Goal: Task Accomplishment & Management: Manage account settings

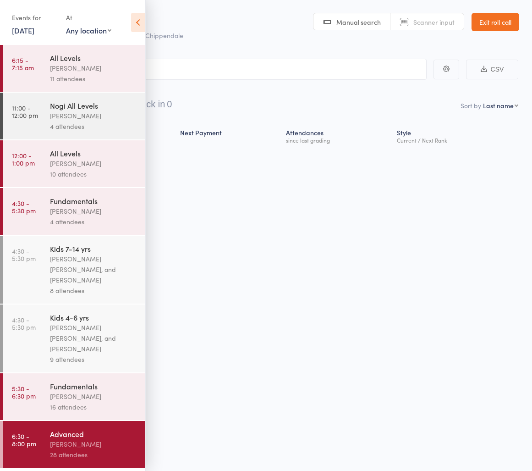
drag, startPoint x: 141, startPoint y: 26, endPoint x: 243, endPoint y: 31, distance: 102.3
click at [142, 26] on icon at bounding box center [138, 22] width 14 height 19
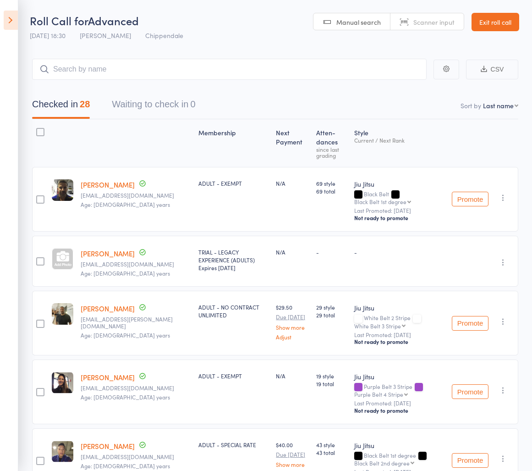
drag, startPoint x: 491, startPoint y: 4, endPoint x: 500, endPoint y: 36, distance: 32.9
click at [496, 18] on header "Roll Call for Advanced 13 Oct 18:30 Ricardo Laffranchi Chippendale Manual searc…" at bounding box center [266, 22] width 532 height 45
click at [500, 36] on header "Roll Call for Advanced 13 Oct 18:30 Ricardo Laffranchi Chippendale Manual searc…" at bounding box center [266, 22] width 532 height 45
click at [498, 22] on link "Exit roll call" at bounding box center [496, 22] width 48 height 18
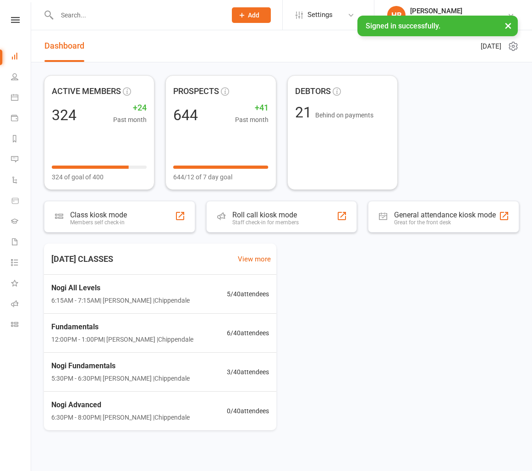
click at [164, 11] on input "text" at bounding box center [137, 15] width 166 height 13
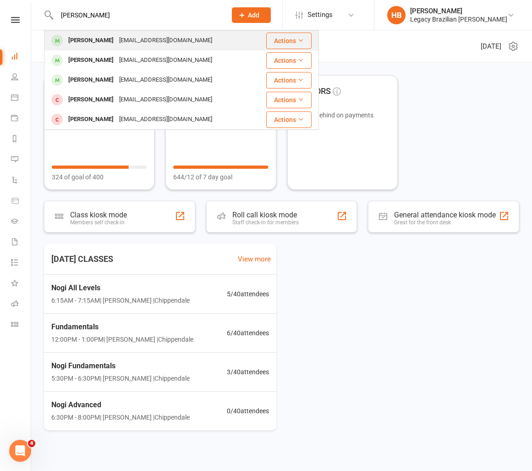
type input "[PERSON_NAME]"
click at [133, 40] on div "[EMAIL_ADDRESS][DOMAIN_NAME]" at bounding box center [165, 40] width 99 height 13
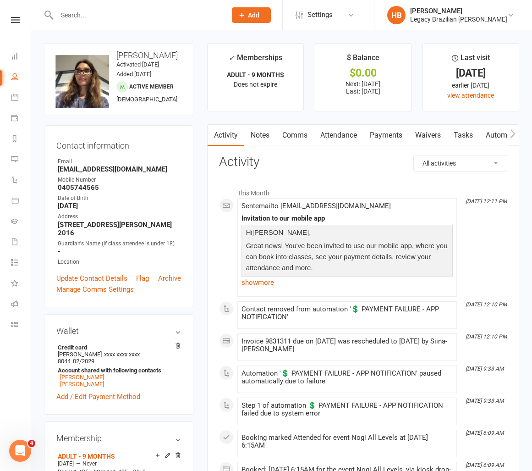
click at [396, 140] on link "Payments" at bounding box center [385, 135] width 45 height 21
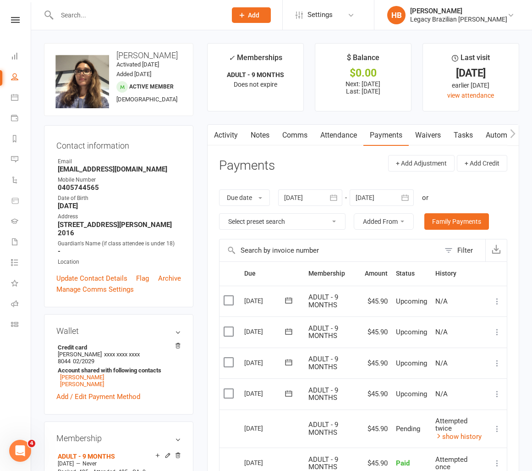
scroll to position [18, 0]
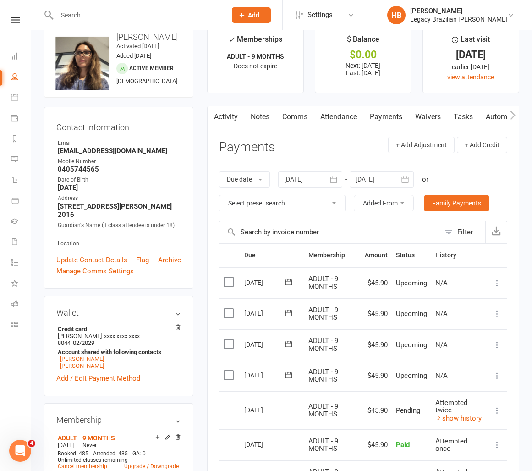
click at [86, 9] on input "text" at bounding box center [137, 15] width 166 height 13
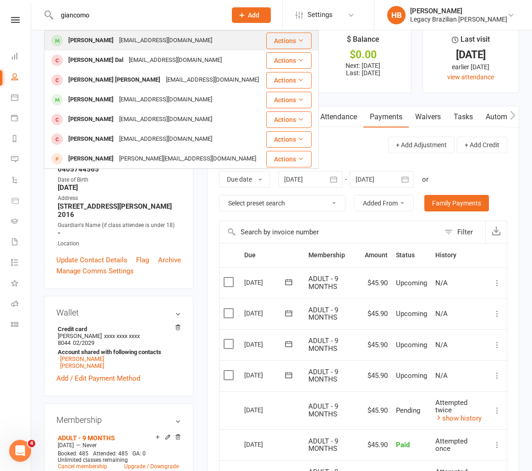
type input "giancomo"
click at [159, 36] on div "[EMAIL_ADDRESS][DOMAIN_NAME]" at bounding box center [165, 40] width 99 height 13
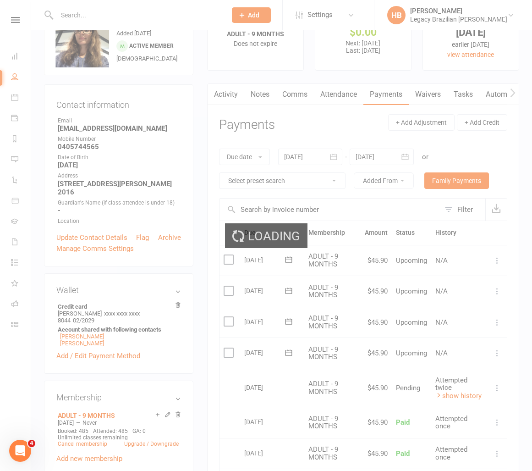
scroll to position [58, 0]
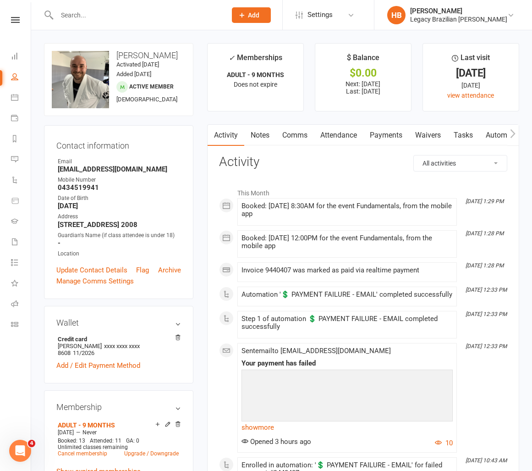
click at [388, 140] on link "Payments" at bounding box center [385, 135] width 45 height 21
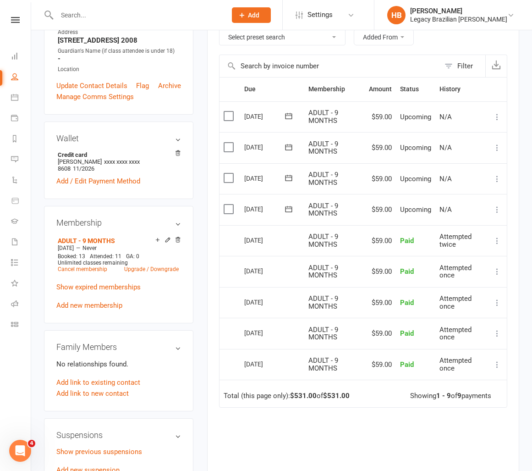
scroll to position [177, 0]
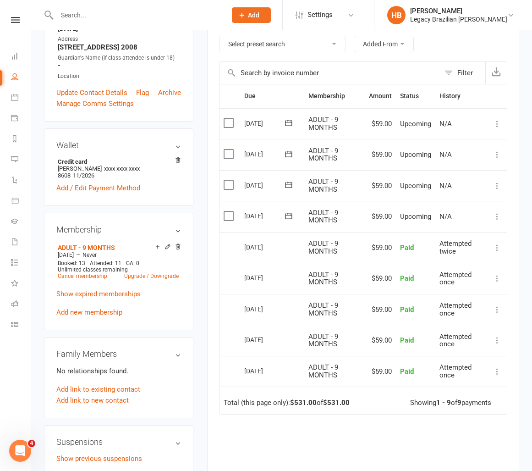
click at [90, 11] on input "text" at bounding box center [137, 15] width 166 height 13
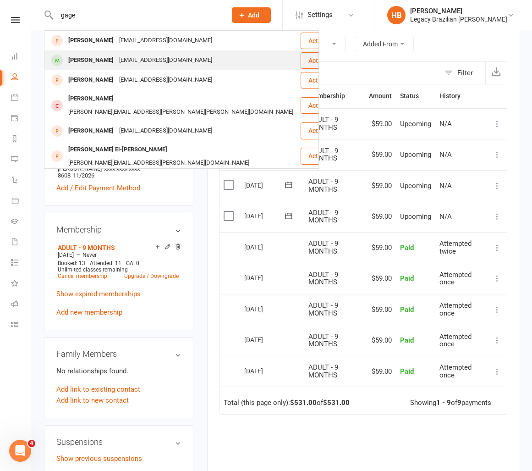
scroll to position [0, 0]
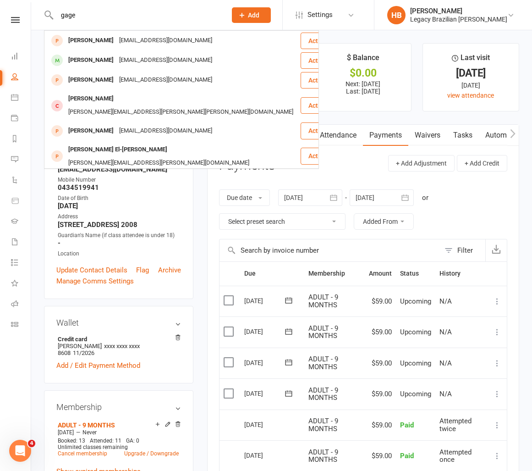
type input "gage"
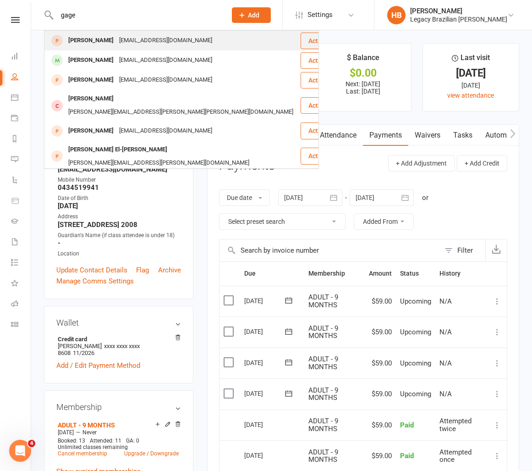
click at [116, 40] on div "[EMAIL_ADDRESS][DOMAIN_NAME]" at bounding box center [165, 40] width 99 height 13
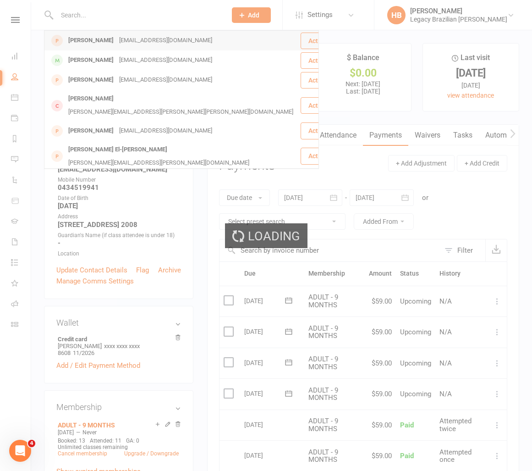
click at [115, 40] on div "Loading" at bounding box center [266, 235] width 532 height 471
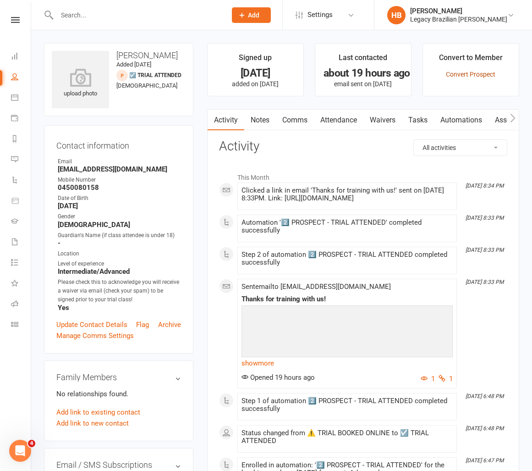
click at [476, 73] on link "Convert Prospect" at bounding box center [470, 74] width 49 height 7
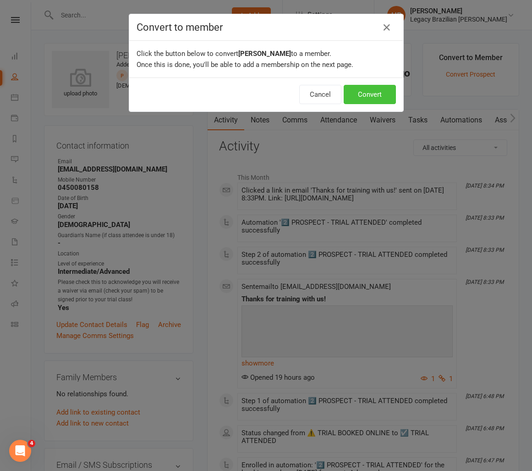
click at [383, 94] on button "Convert" at bounding box center [370, 94] width 52 height 19
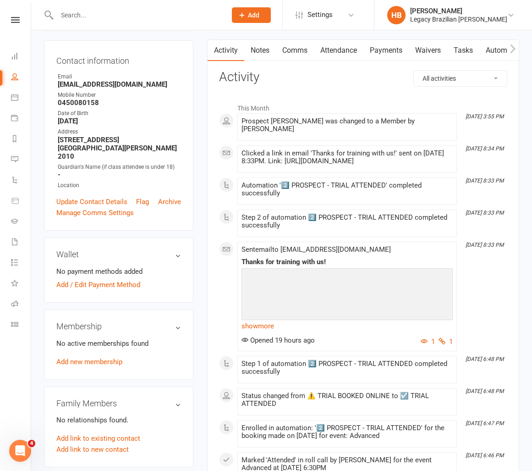
scroll to position [86, 0]
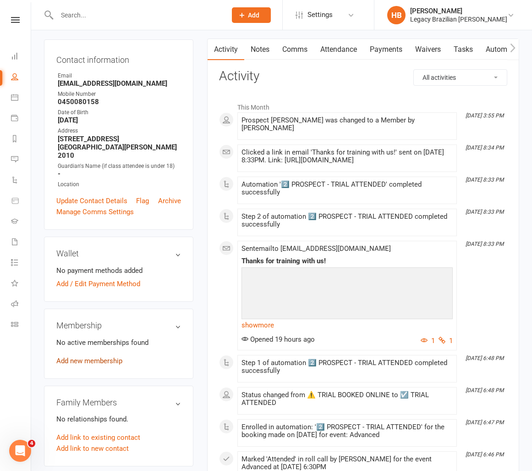
click at [110, 357] on link "Add new membership" at bounding box center [89, 361] width 66 height 8
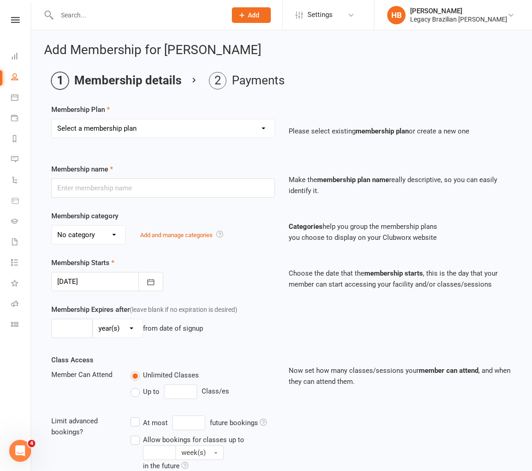
click at [100, 134] on select "Select a membership plan Create new Membership Plan ADULT - CASUAL ADULT - 6 MO…" at bounding box center [163, 128] width 223 height 18
select select "22"
click at [52, 119] on select "Select a membership plan Create new Membership Plan ADULT - CASUAL ADULT - 6 MO…" at bounding box center [163, 128] width 223 height 18
type input "TRIAL - LEGACY EXPERIENCE (ADULTS)"
select select "4"
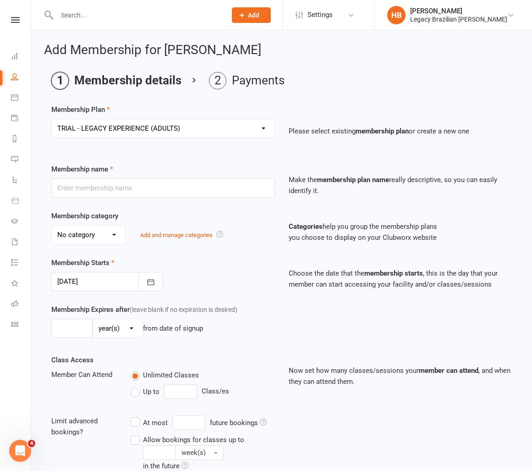
type input "3"
select select "1"
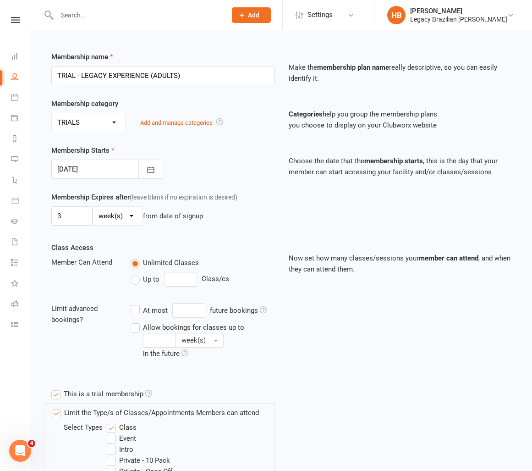
scroll to position [113, 0]
click at [106, 170] on div at bounding box center [107, 168] width 112 height 19
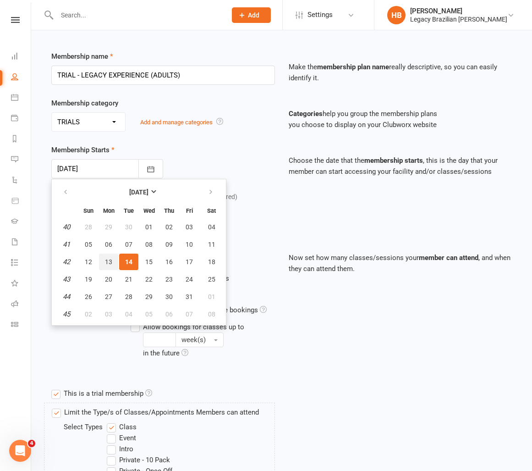
click at [109, 264] on span "13" at bounding box center [108, 261] width 7 height 7
type input "[DATE]"
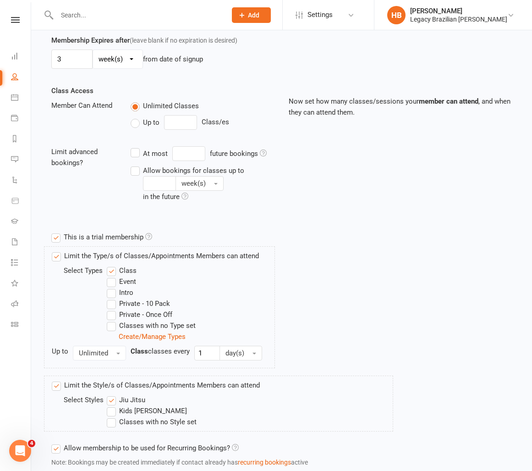
scroll to position [333, 0]
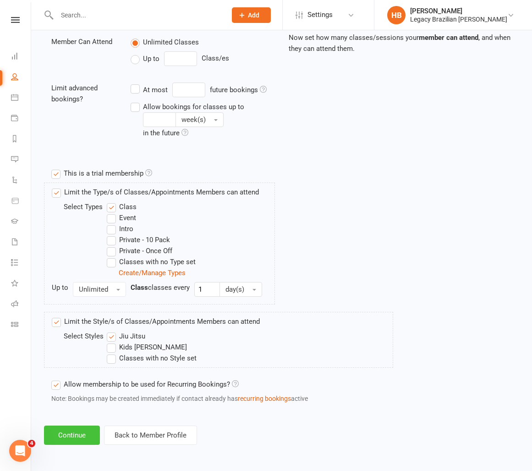
click at [70, 438] on button "Continue" at bounding box center [72, 434] width 56 height 19
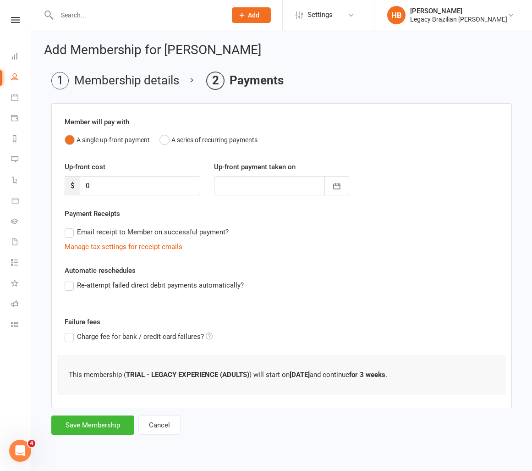
scroll to position [0, 0]
click at [116, 422] on button "Save Membership" at bounding box center [92, 424] width 83 height 19
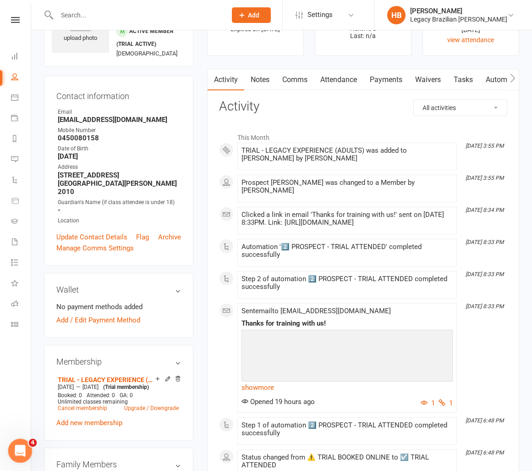
scroll to position [57, 0]
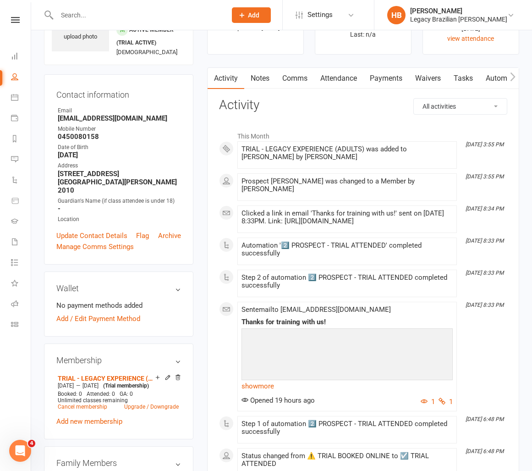
click at [101, 19] on input "text" at bounding box center [137, 15] width 166 height 13
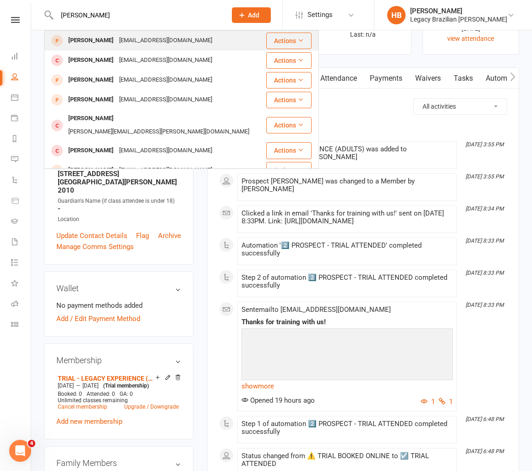
type input "[PERSON_NAME]"
click at [188, 43] on div "[PERSON_NAME] [EMAIL_ADDRESS][DOMAIN_NAME]" at bounding box center [155, 40] width 220 height 19
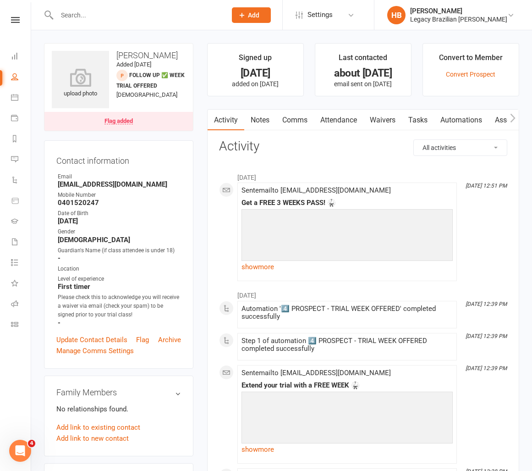
scroll to position [5, 0]
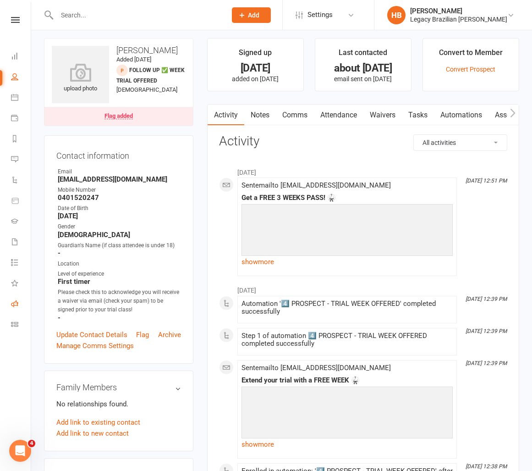
click at [15, 308] on link "Roll call" at bounding box center [21, 304] width 21 height 21
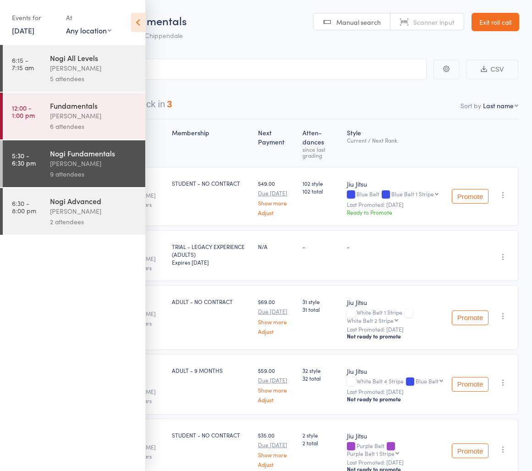
click at [76, 228] on div "Nogi Advanced Clayton Vickery 2 attendees" at bounding box center [97, 211] width 95 height 47
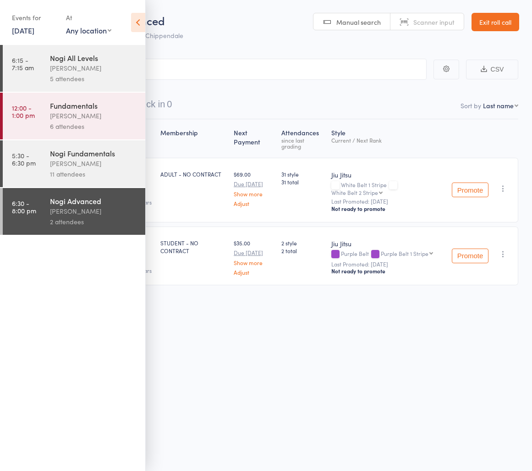
click at [108, 169] on div "Clayton Vickery" at bounding box center [94, 163] width 88 height 11
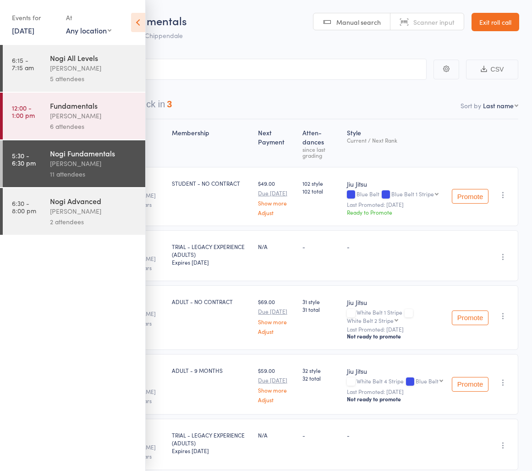
click at [135, 13] on icon at bounding box center [138, 22] width 14 height 19
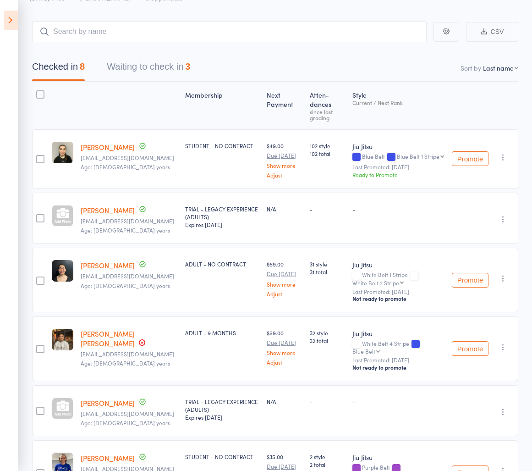
scroll to position [65, 0]
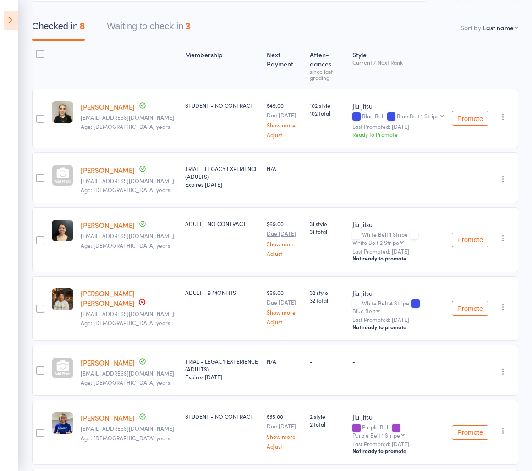
click at [156, 298] on div "Erick Gomez Landeros Acosta Erickgomezlamderos@gmail.com Age: 27 years" at bounding box center [129, 308] width 104 height 65
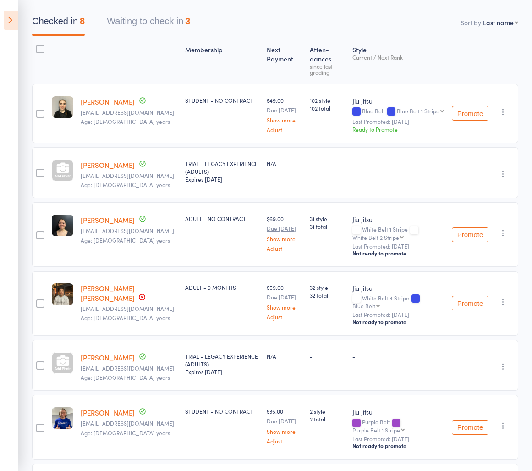
scroll to position [83, 0]
